Goal: Navigation & Orientation: Find specific page/section

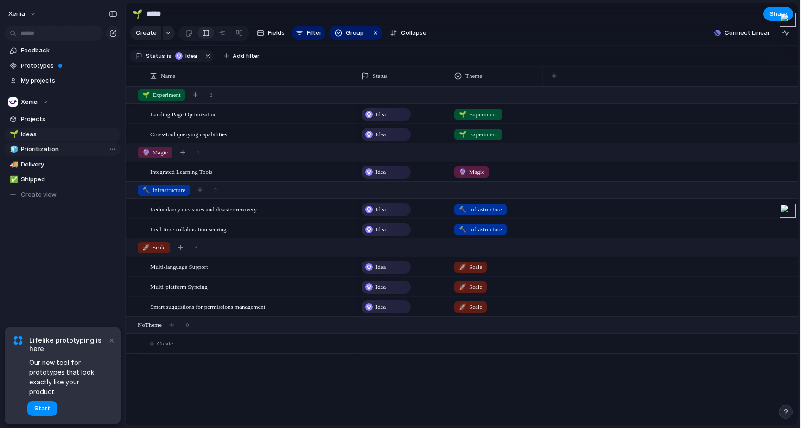
click at [42, 150] on span "Prioritization" at bounding box center [69, 149] width 96 height 9
type input "**********"
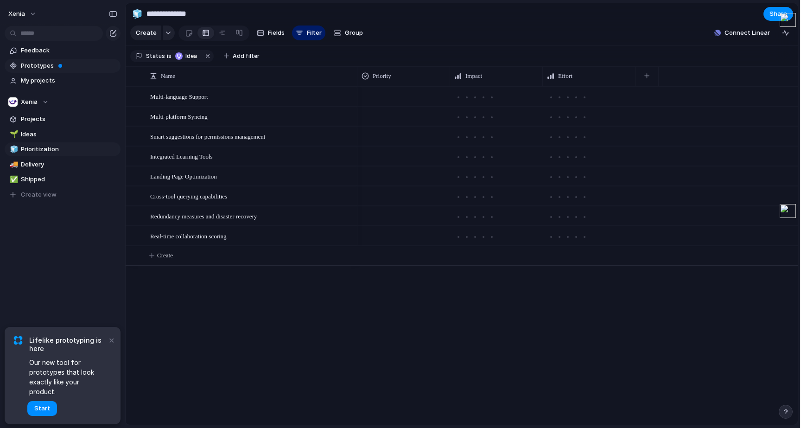
click at [42, 70] on span "Prototypes" at bounding box center [69, 65] width 96 height 9
click at [51, 78] on span "My projects" at bounding box center [69, 80] width 96 height 9
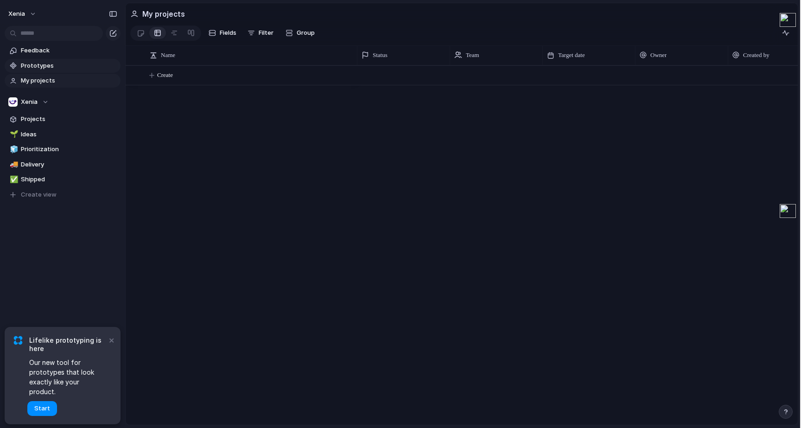
click at [51, 68] on span "Prototypes" at bounding box center [69, 65] width 96 height 9
click at [41, 55] on span "Feedback" at bounding box center [69, 50] width 96 height 9
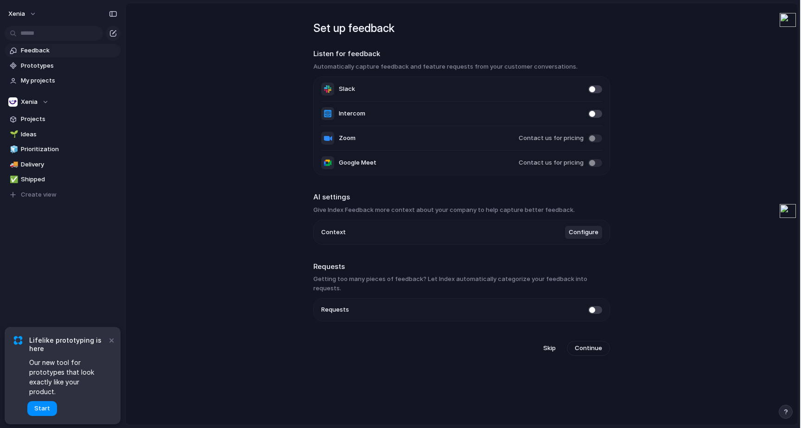
click at [592, 140] on span at bounding box center [595, 138] width 14 height 8
click at [576, 233] on span "Configure" at bounding box center [584, 232] width 30 height 9
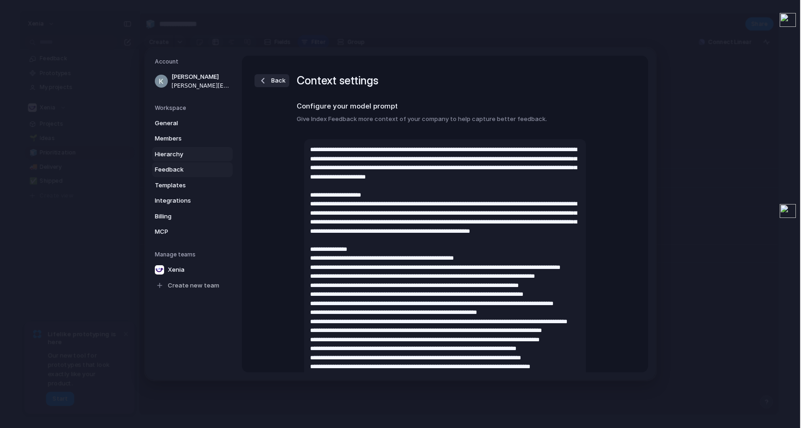
click at [178, 150] on span "Hierarchy" at bounding box center [184, 154] width 59 height 9
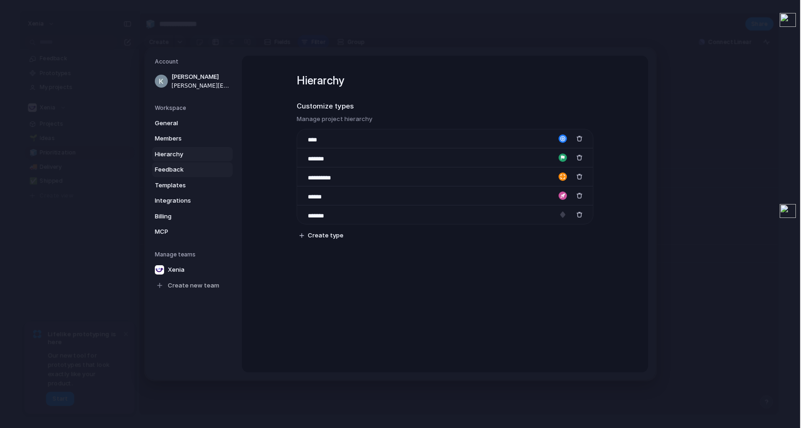
click at [173, 166] on span "Feedback" at bounding box center [184, 169] width 59 height 9
click at [169, 189] on span "Templates" at bounding box center [184, 185] width 59 height 9
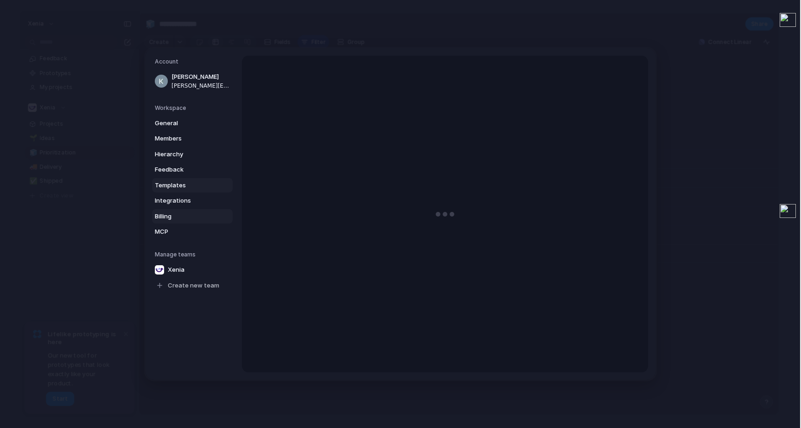
click at [167, 216] on span "Billing" at bounding box center [184, 216] width 59 height 9
click at [165, 229] on span "MCP" at bounding box center [184, 231] width 59 height 9
click at [167, 235] on span "MCP" at bounding box center [184, 231] width 59 height 9
